Goal: Obtain resource: Download file/media

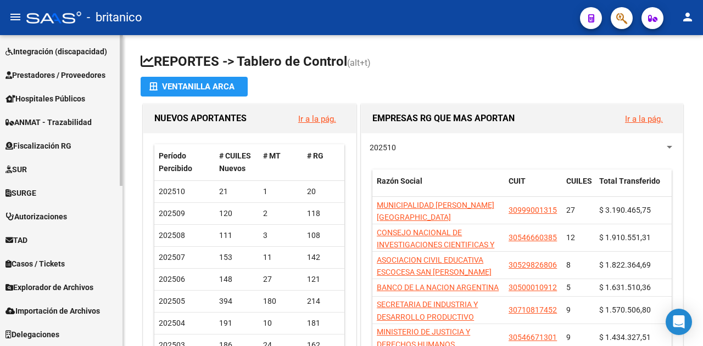
click at [43, 284] on span "Explorador de Archivos" at bounding box center [49, 288] width 88 height 12
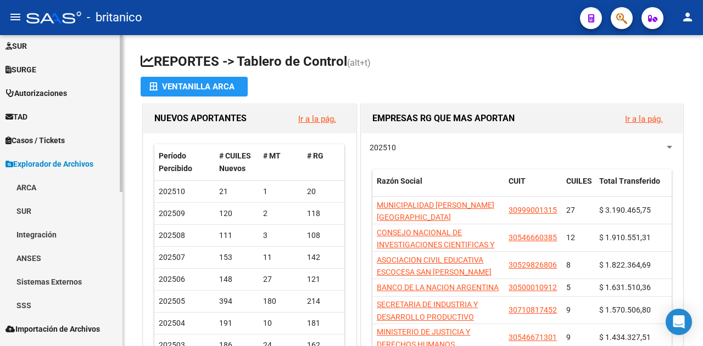
scroll to position [306, 0]
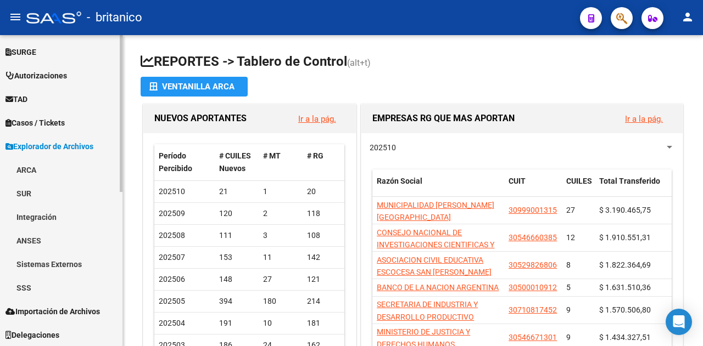
click at [29, 294] on link "SSS" at bounding box center [61, 288] width 122 height 24
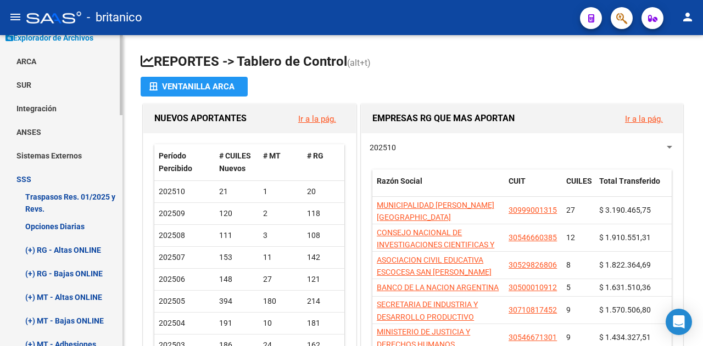
scroll to position [416, 0]
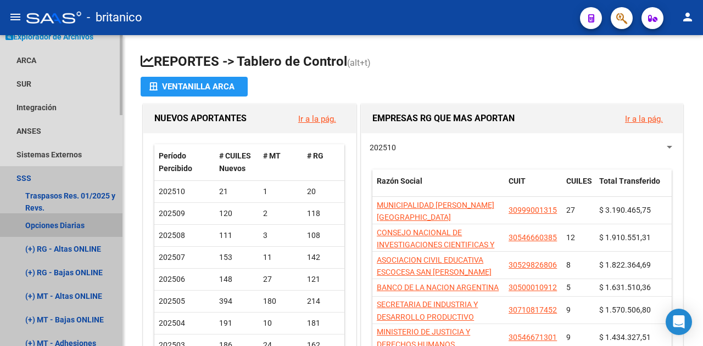
click at [51, 219] on link "Opciones Diarias" at bounding box center [61, 226] width 122 height 24
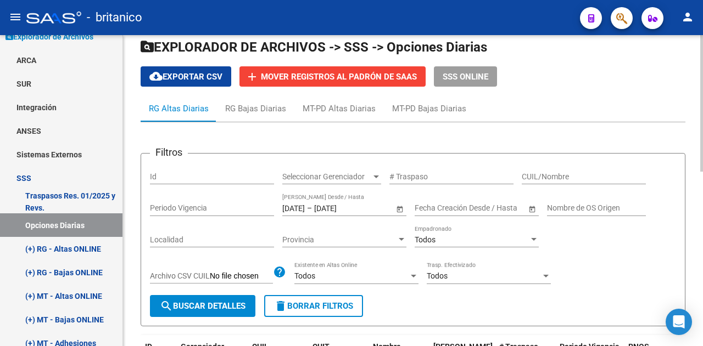
scroll to position [55, 0]
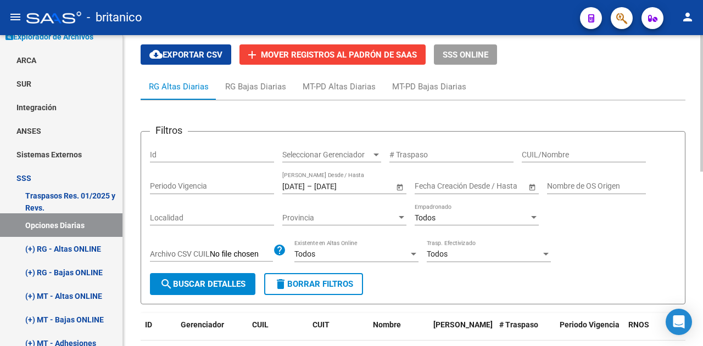
click at [305, 183] on input "[DATE]" at bounding box center [293, 186] width 23 height 9
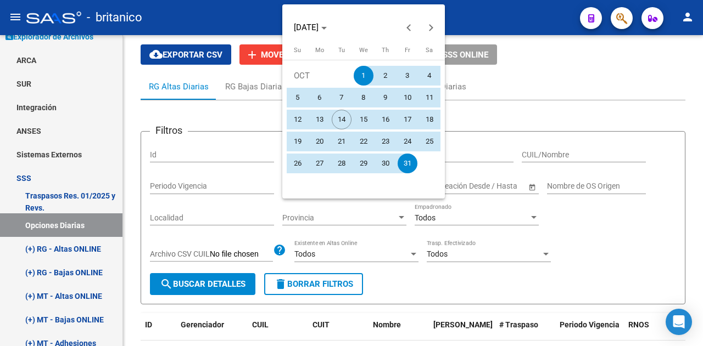
click at [294, 95] on span "5" at bounding box center [298, 98] width 20 height 20
type input "[DATE]"
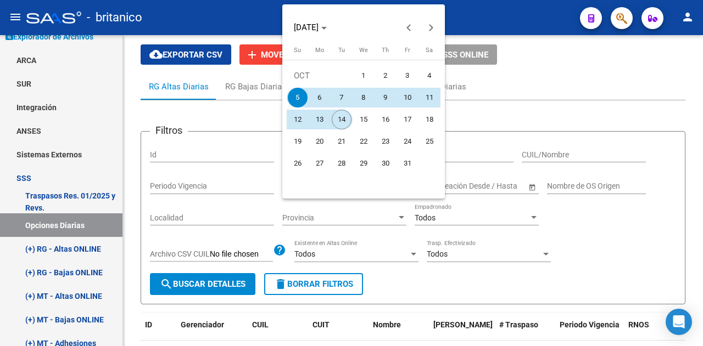
click at [343, 118] on span "14" at bounding box center [342, 120] width 20 height 20
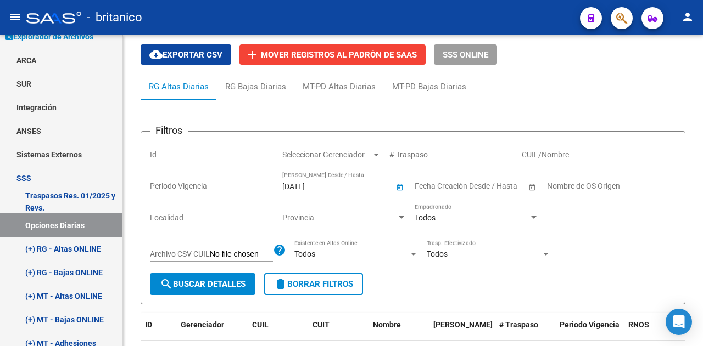
type input "[DATE]"
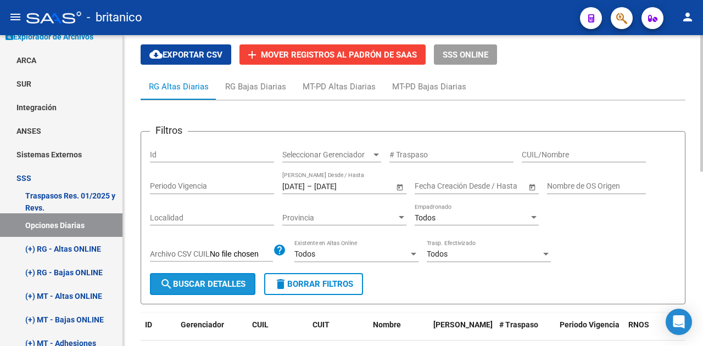
click at [208, 285] on span "search Buscar Detalles" at bounding box center [203, 285] width 86 height 10
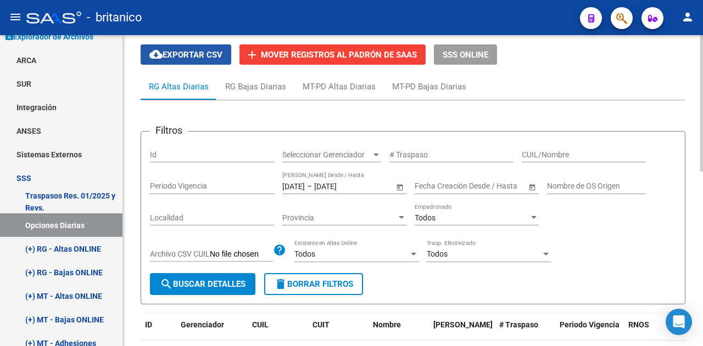
click at [204, 52] on span "cloud_download Exportar CSV" at bounding box center [185, 55] width 73 height 10
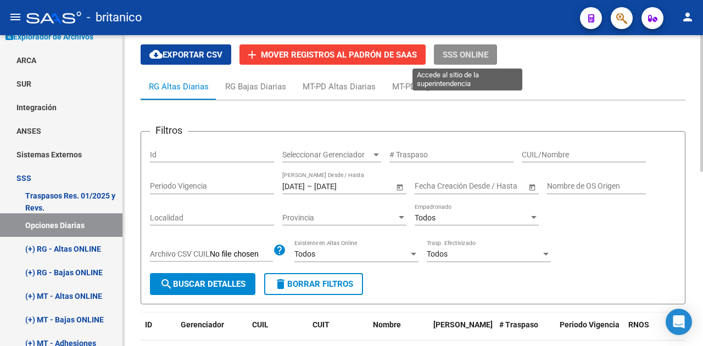
click at [460, 55] on span "SSS ONLINE" at bounding box center [466, 55] width 46 height 10
